Goal: Information Seeking & Learning: Check status

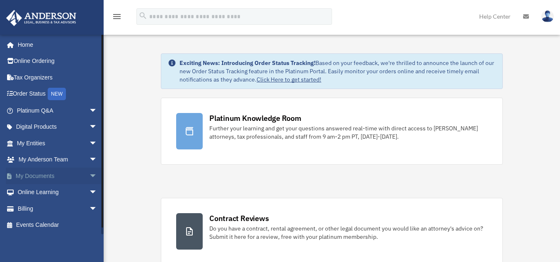
click at [89, 178] on span "arrow_drop_down" at bounding box center [97, 176] width 17 height 17
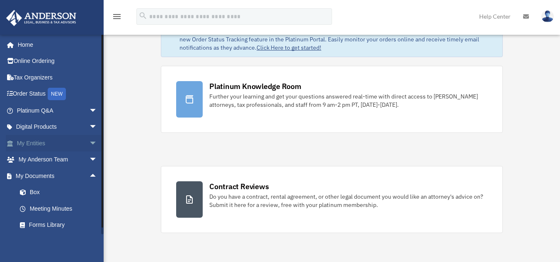
click at [89, 142] on span "arrow_drop_down" at bounding box center [97, 143] width 17 height 17
click at [57, 158] on link "Overview" at bounding box center [61, 160] width 98 height 17
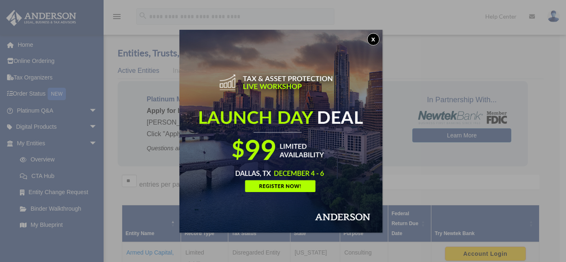
click at [374, 36] on button "x" at bounding box center [373, 39] width 12 height 12
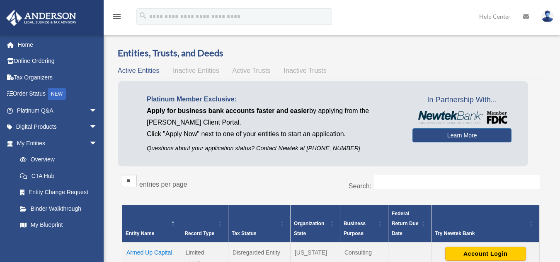
click at [246, 74] on div "Active Entities Inactive Entities Active Trusts Inactive Trusts" at bounding box center [331, 71] width 426 height 12
click at [248, 72] on span "Active Trusts" at bounding box center [252, 70] width 38 height 7
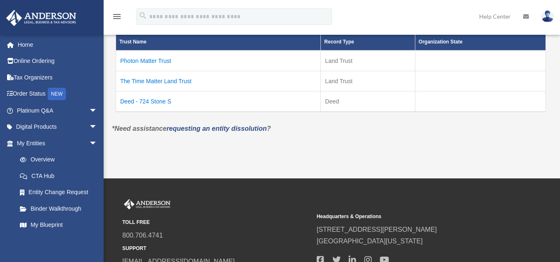
scroll to position [152, 0]
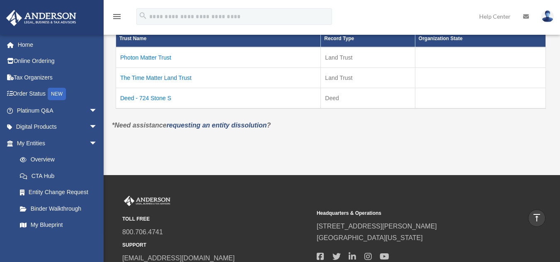
click at [147, 97] on td "Deed - 724 Stone S" at bounding box center [218, 98] width 205 height 21
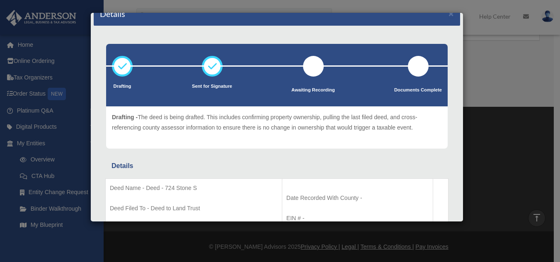
scroll to position [0, 0]
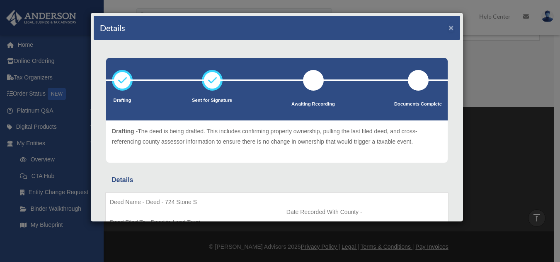
click at [449, 24] on button "×" at bounding box center [451, 27] width 5 height 9
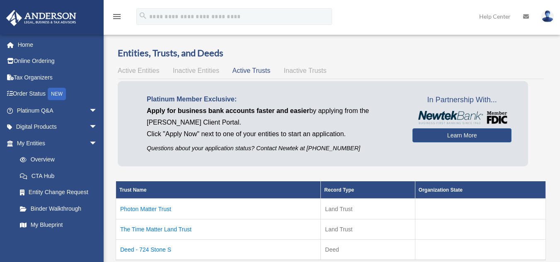
click at [143, 72] on span "Active Entities" at bounding box center [138, 70] width 41 height 7
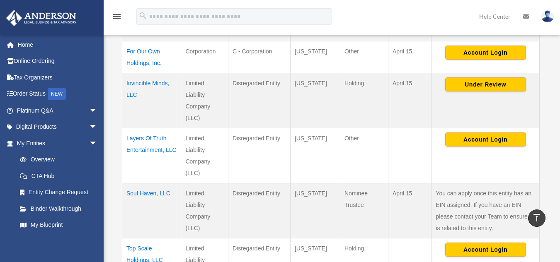
scroll to position [260, 0]
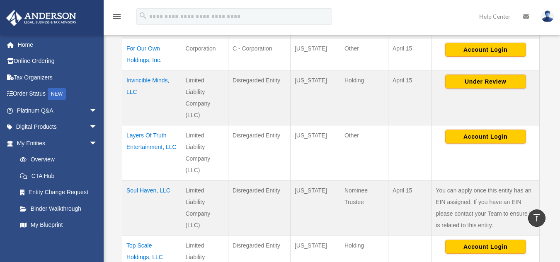
click at [157, 80] on td "Invincible Minds, LLC" at bounding box center [151, 97] width 59 height 55
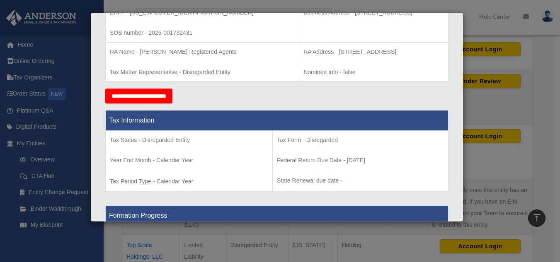
scroll to position [0, 0]
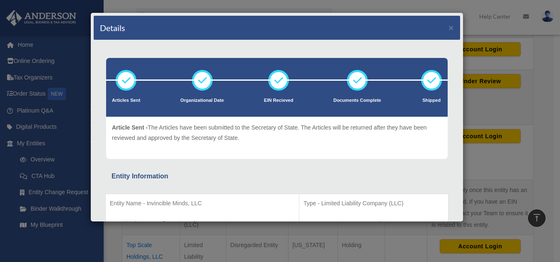
click at [442, 27] on div "Details ×" at bounding box center [277, 28] width 367 height 24
click at [449, 27] on button "×" at bounding box center [451, 27] width 5 height 9
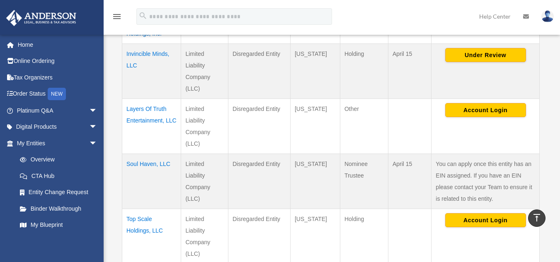
scroll to position [287, 0]
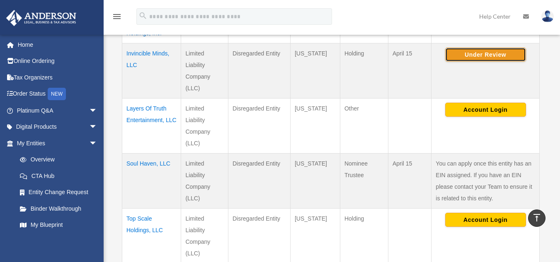
click at [459, 50] on button "Under Review" at bounding box center [485, 55] width 81 height 14
click at [326, 85] on td "[US_STATE]" at bounding box center [315, 71] width 50 height 55
click at [138, 55] on td "Invincible Minds, LLC" at bounding box center [151, 71] width 59 height 55
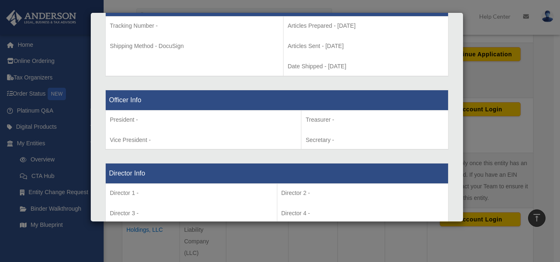
scroll to position [461, 0]
